Goal: Task Accomplishment & Management: Use online tool/utility

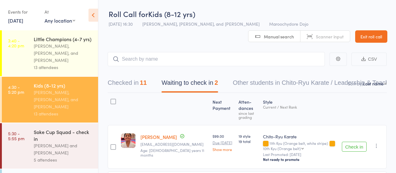
click at [40, 142] on div "[PERSON_NAME] and [PERSON_NAME]" at bounding box center [63, 149] width 59 height 14
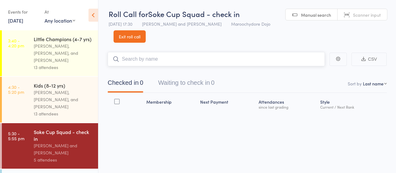
click at [169, 62] on input "search" at bounding box center [216, 59] width 217 height 14
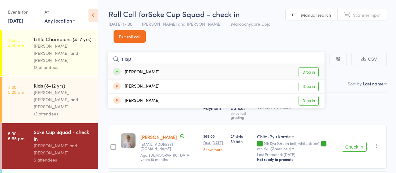
type input "nisp"
click at [312, 72] on link "Drop in" at bounding box center [309, 72] width 20 height 10
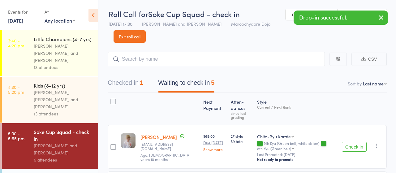
click at [354, 146] on button "Check in" at bounding box center [354, 147] width 25 height 10
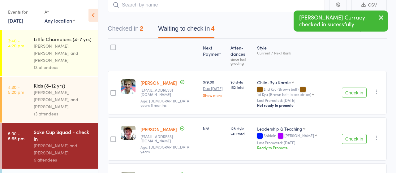
scroll to position [64, 0]
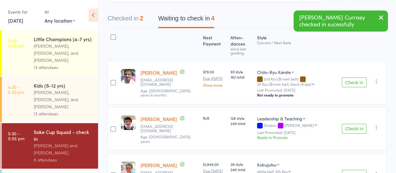
click at [356, 83] on button "Check in" at bounding box center [354, 82] width 25 height 10
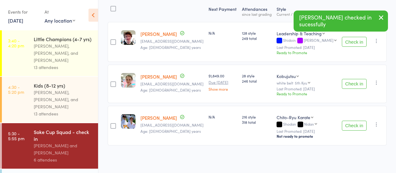
scroll to position [92, 0]
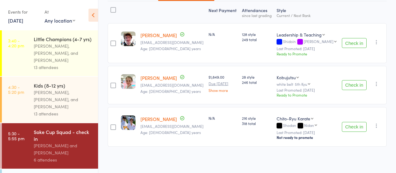
click at [351, 43] on button "Check in" at bounding box center [354, 43] width 25 height 10
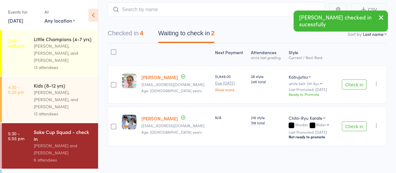
click at [351, 128] on button "Check in" at bounding box center [354, 126] width 25 height 10
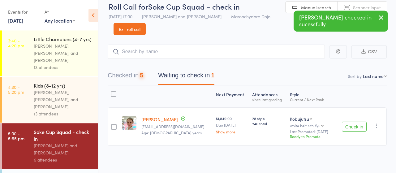
scroll to position [0, 0]
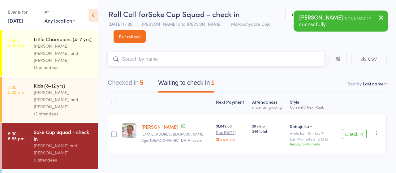
click at [147, 58] on input "search" at bounding box center [216, 59] width 217 height 14
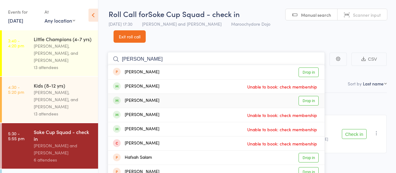
type input "[PERSON_NAME]"
click at [306, 101] on link "Drop in" at bounding box center [309, 101] width 20 height 10
